Goal: Task Accomplishment & Management: Use online tool/utility

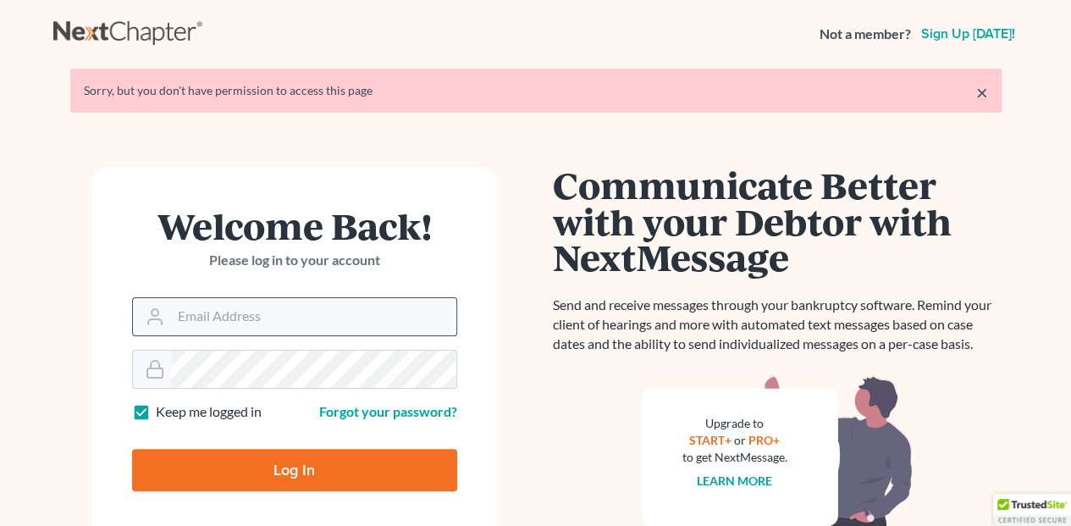
click at [203, 318] on input "Email Address" at bounding box center [313, 316] width 285 height 37
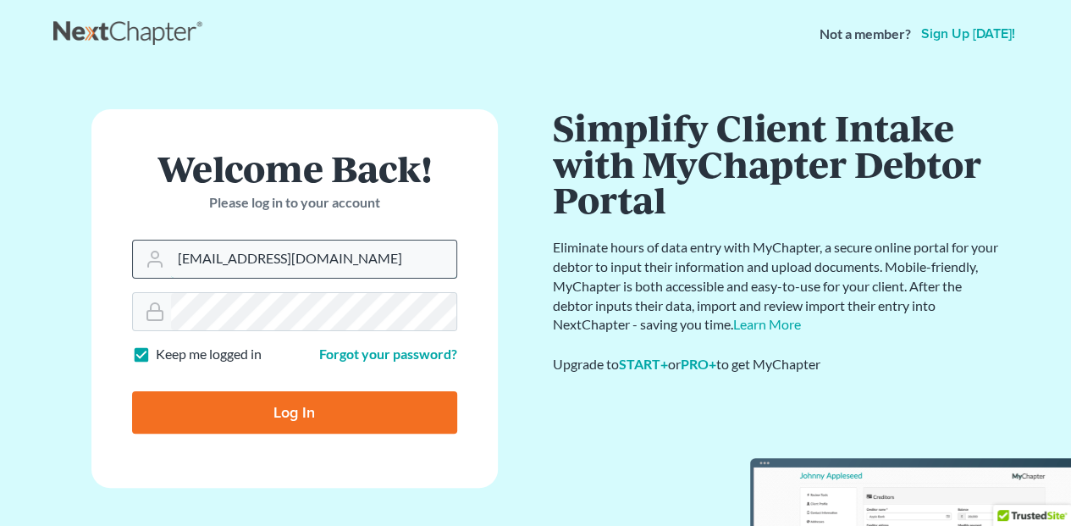
type input "[EMAIL_ADDRESS][DOMAIN_NAME]"
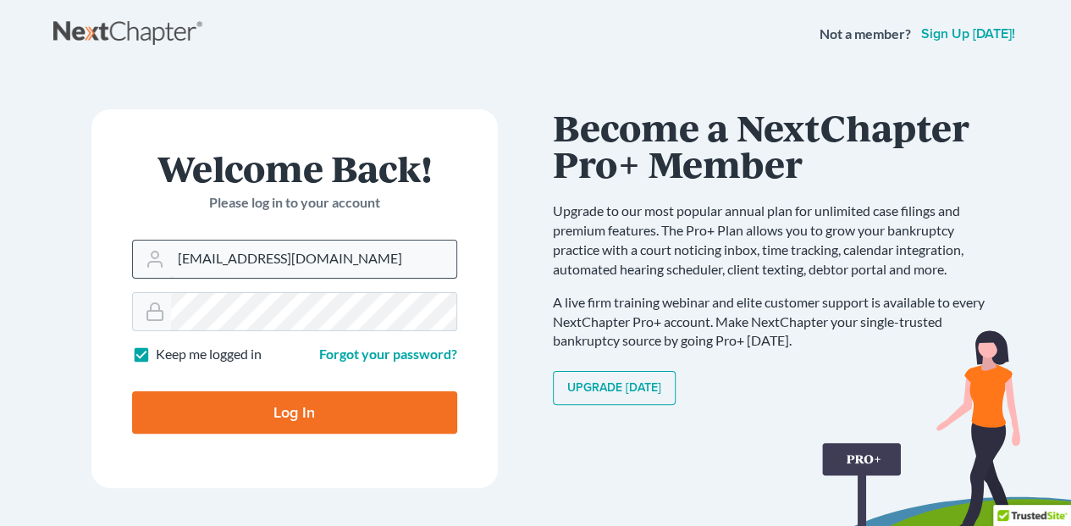
click at [132, 391] on input "Log In" at bounding box center [294, 412] width 325 height 42
type input "Thinking..."
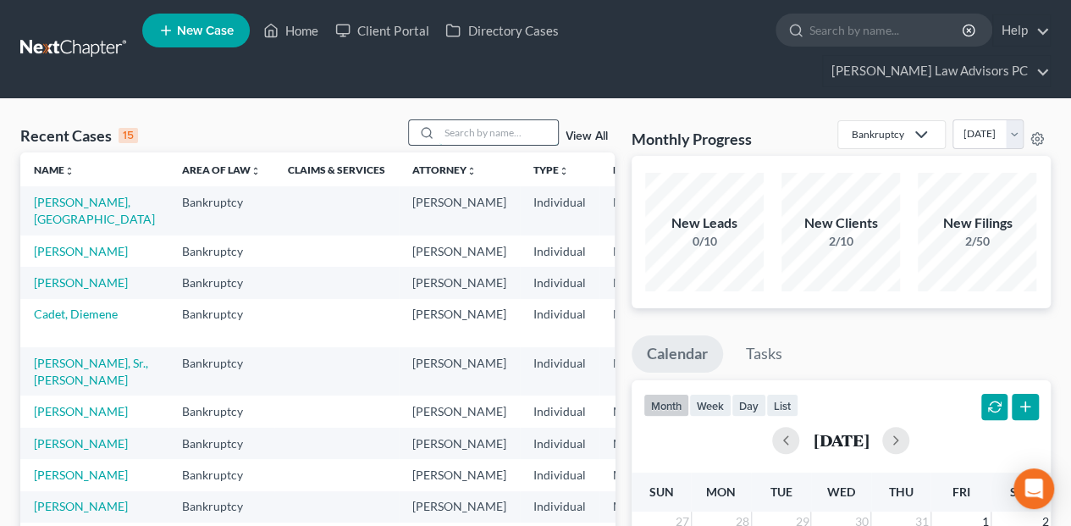
click at [451, 120] on input "search" at bounding box center [499, 132] width 119 height 25
type input "capriotti"
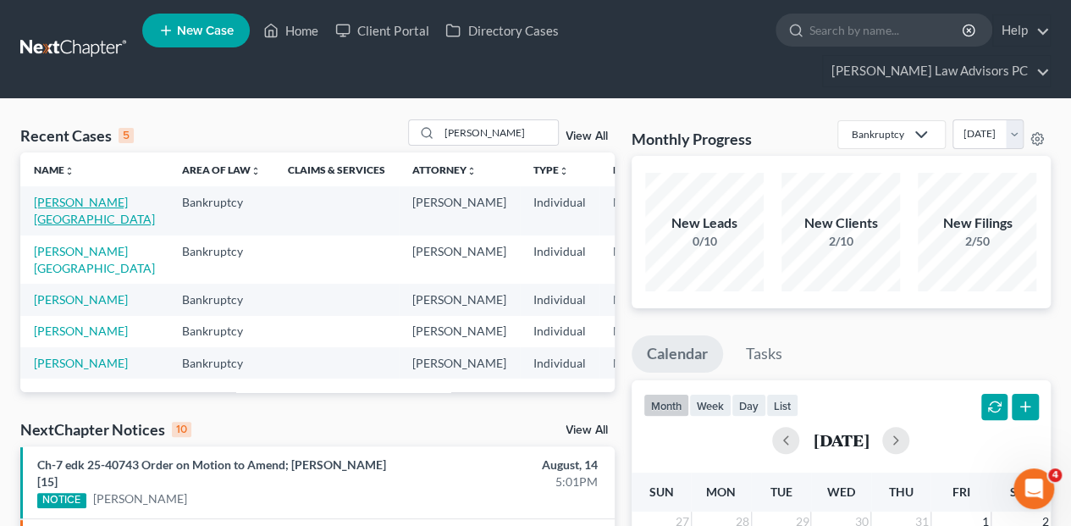
click at [47, 195] on link "Capriotti, Lidia" at bounding box center [94, 210] width 121 height 31
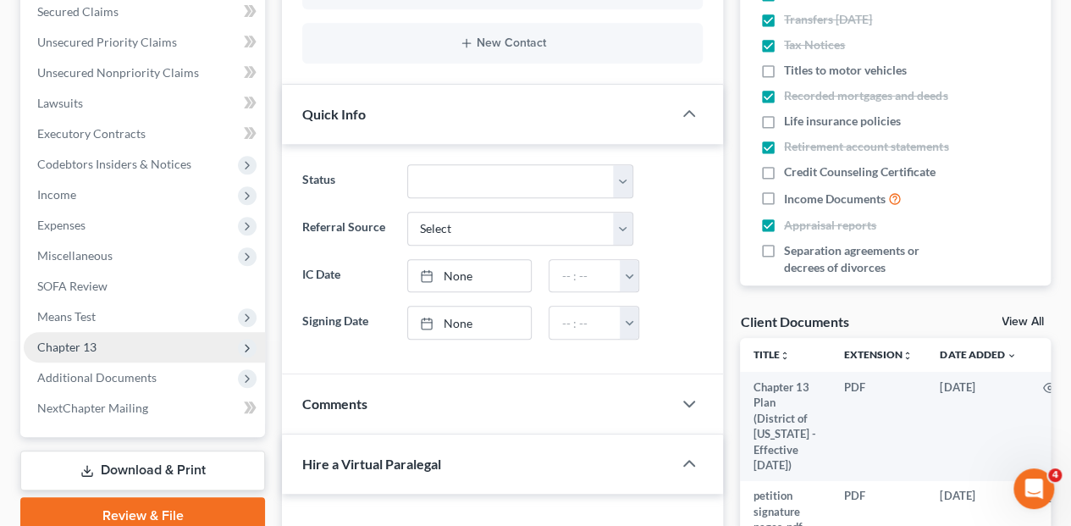
scroll to position [451, 0]
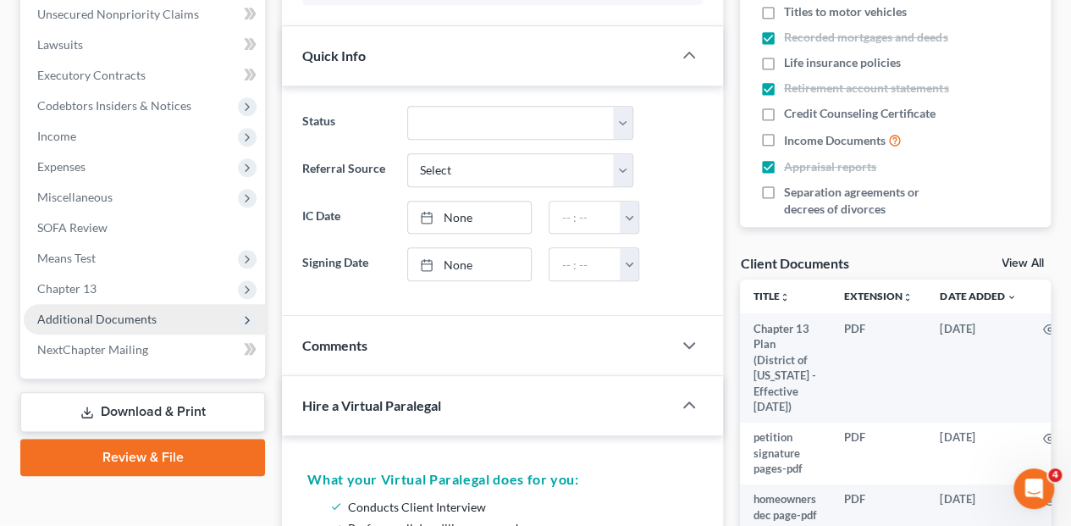
click at [100, 312] on span "Additional Documents" at bounding box center [96, 319] width 119 height 14
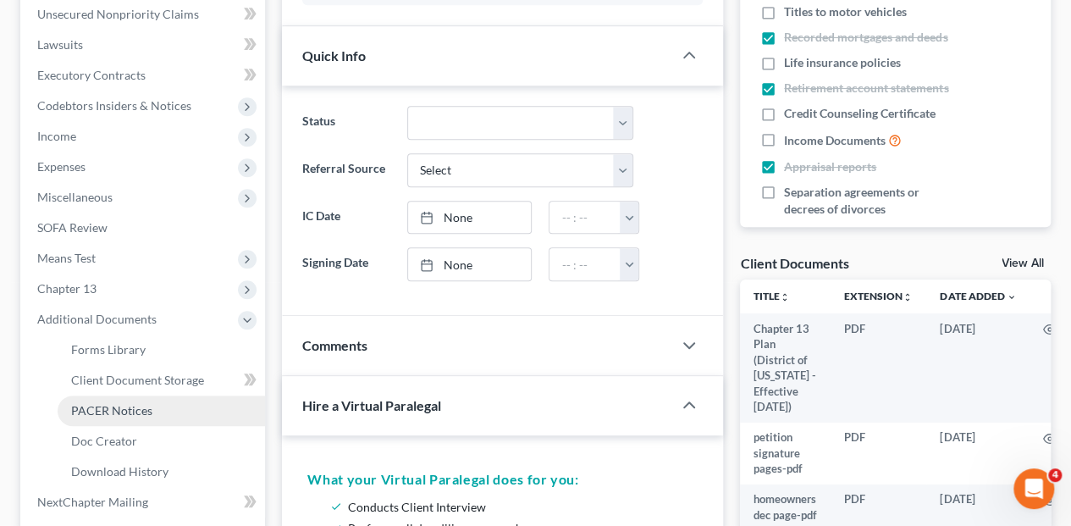
click at [109, 403] on span "PACER Notices" at bounding box center [111, 410] width 81 height 14
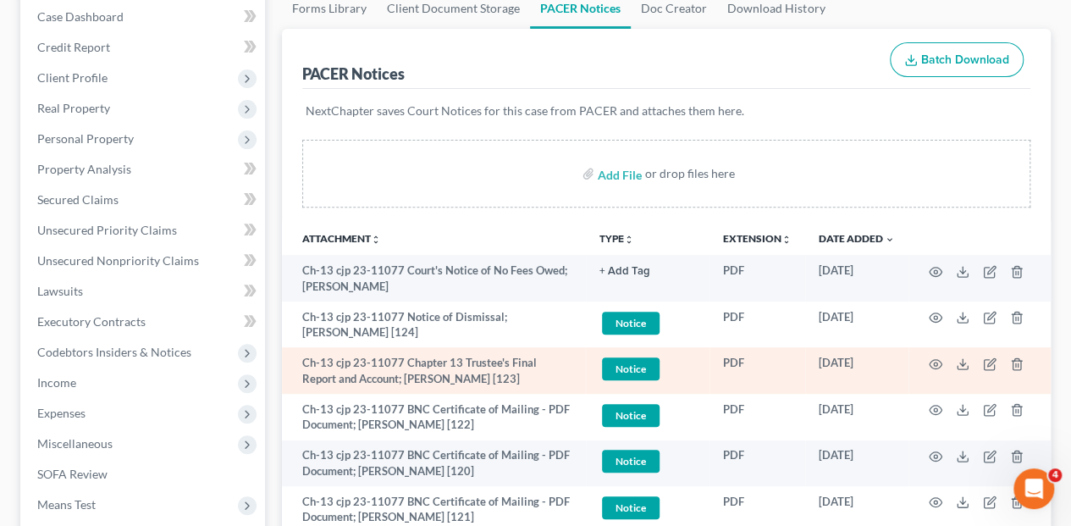
scroll to position [225, 0]
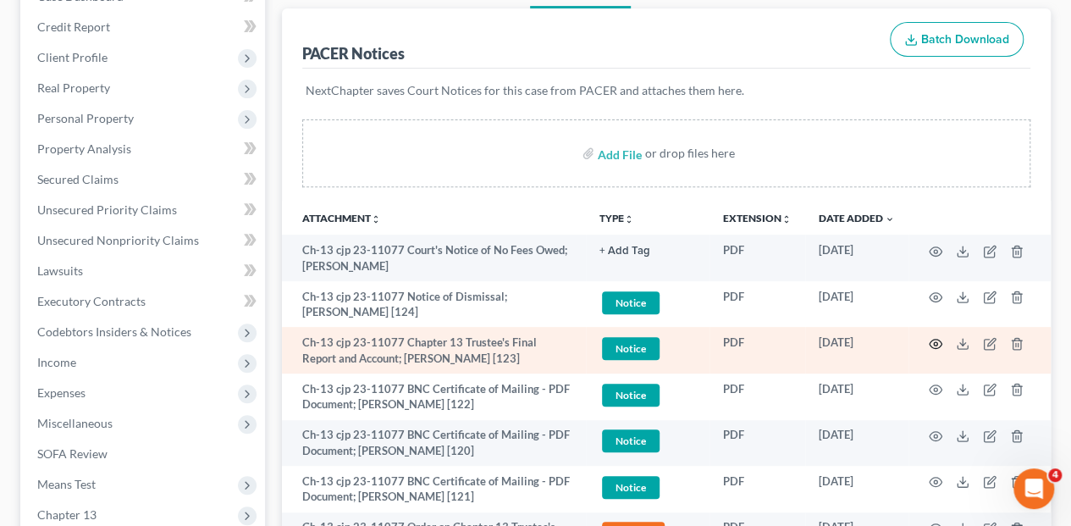
click at [938, 337] on icon "button" at bounding box center [936, 344] width 14 height 14
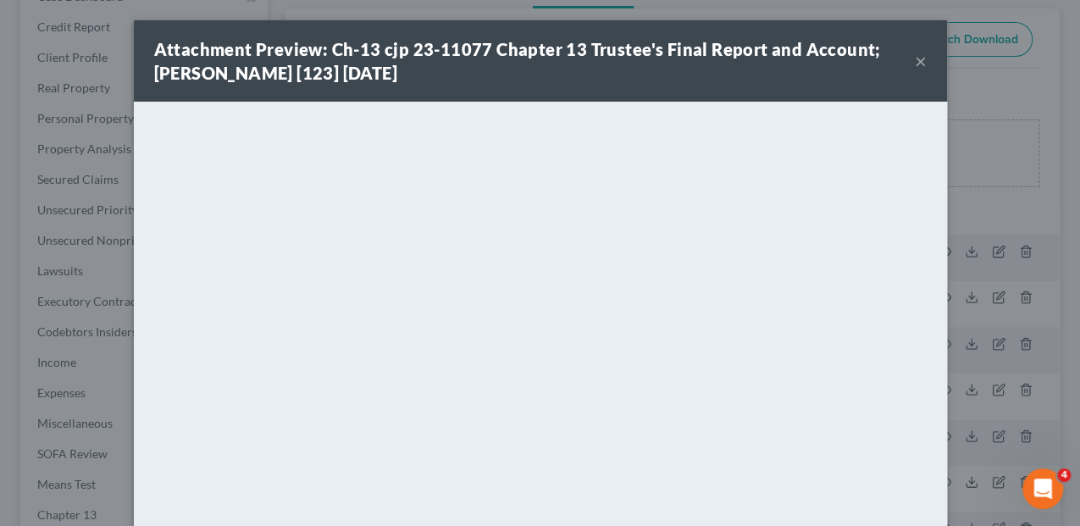
click at [907, 63] on div "Attachment Preview: Ch-13 cjp 23-11077 Chapter 13 Trustee's Final Report and Ac…" at bounding box center [534, 60] width 761 height 47
click at [920, 59] on button "×" at bounding box center [921, 61] width 12 height 20
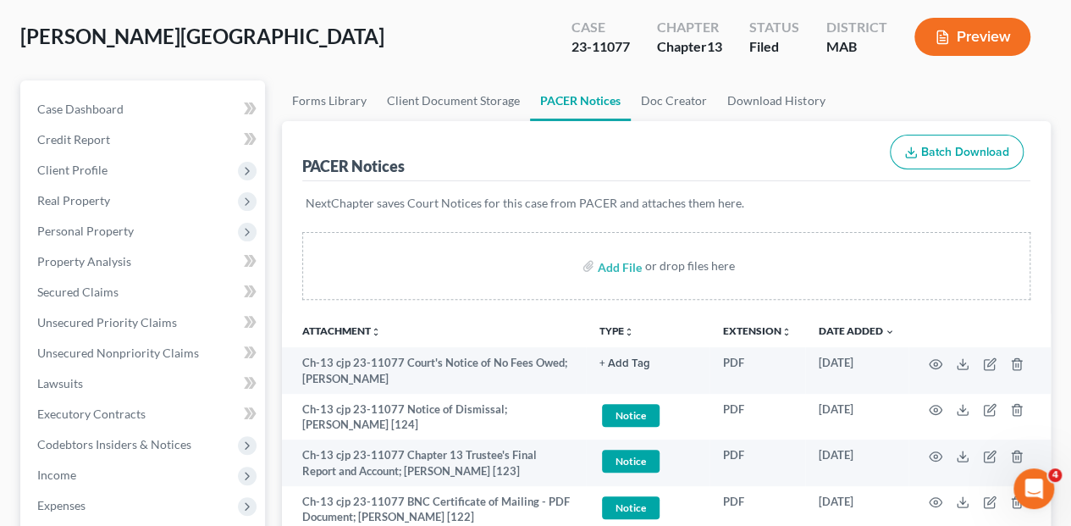
scroll to position [0, 0]
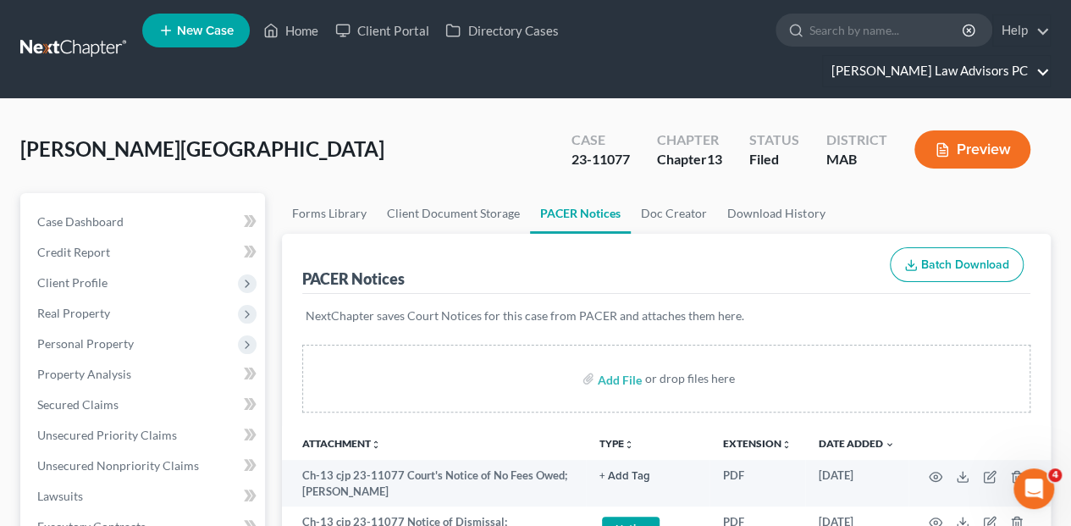
click at [991, 56] on link "Bretta Law Advisors PC" at bounding box center [936, 71] width 227 height 30
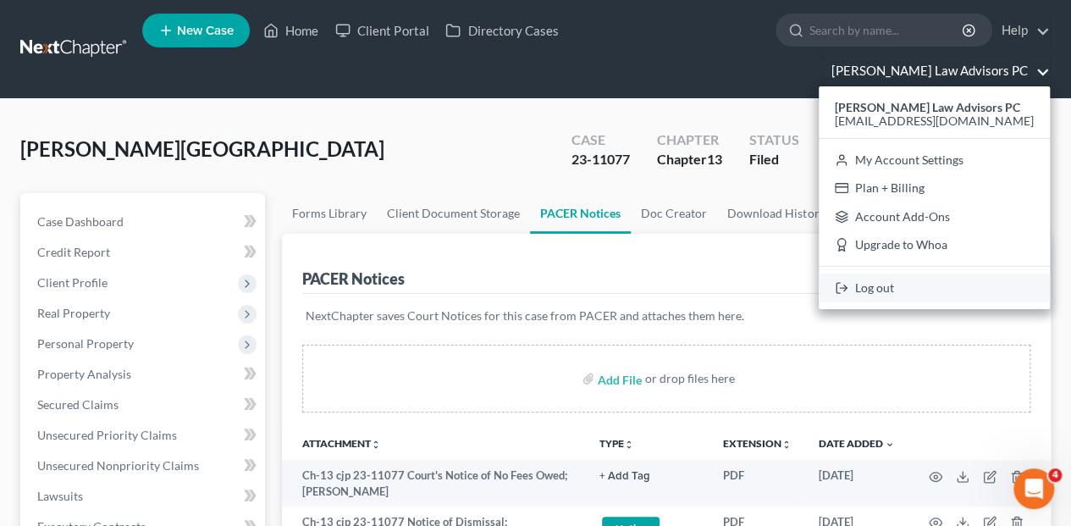
click at [944, 274] on link "Log out" at bounding box center [934, 288] width 231 height 29
